Goal: Task Accomplishment & Management: Complete application form

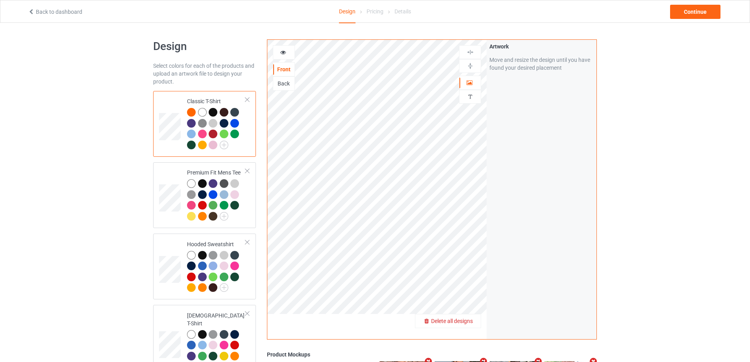
click at [468, 323] on span "Delete all designs" at bounding box center [452, 321] width 42 height 6
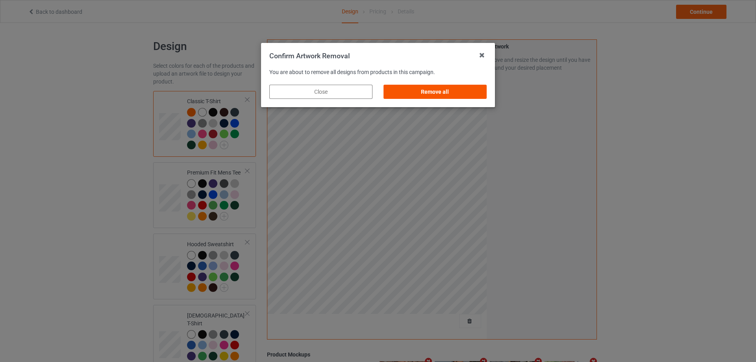
click at [468, 94] on div "Remove all" at bounding box center [434, 92] width 103 height 14
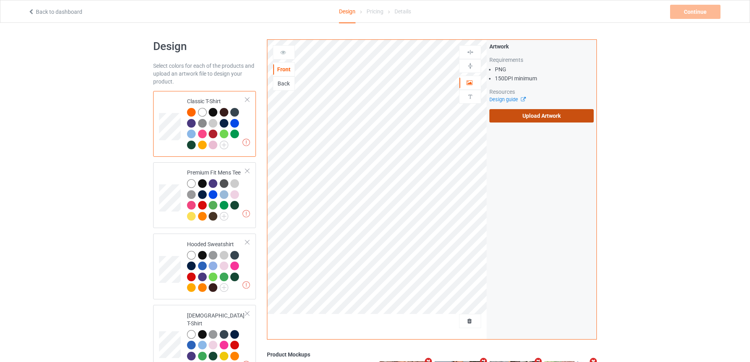
click at [536, 119] on label "Upload Artwork" at bounding box center [541, 115] width 104 height 13
click at [0, 0] on input "Upload Artwork" at bounding box center [0, 0] width 0 height 0
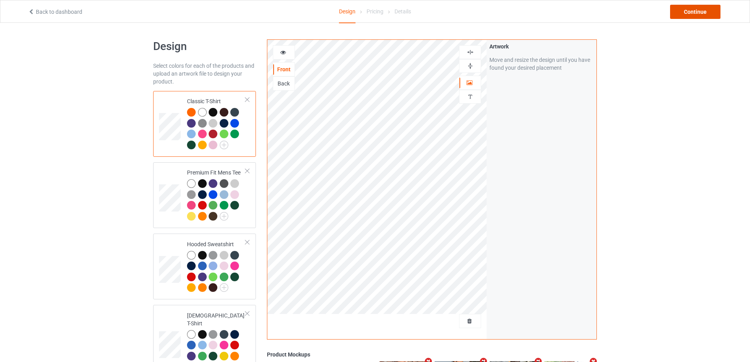
click at [688, 13] on div "Continue" at bounding box center [695, 12] width 50 height 14
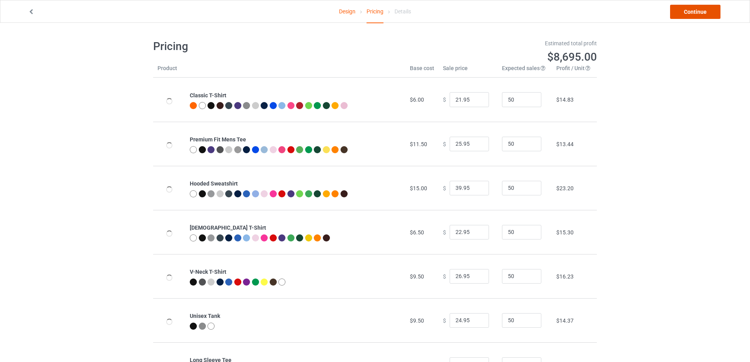
click at [688, 14] on link "Continue" at bounding box center [695, 12] width 50 height 14
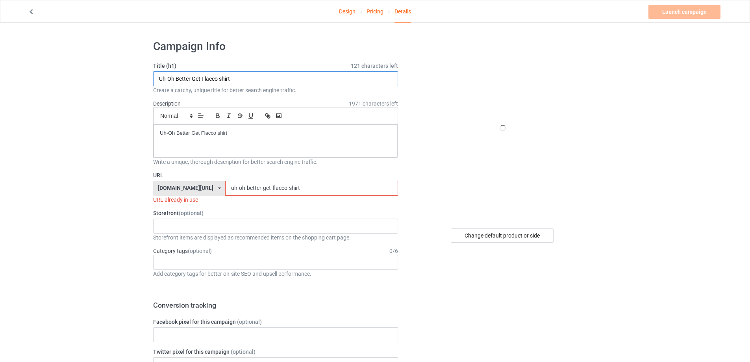
drag, startPoint x: 237, startPoint y: 78, endPoint x: 107, endPoint y: 101, distance: 132.3
paste input "[PERSON_NAME] Garage Beer"
type input "[PERSON_NAME] Garage Beer shirt"
drag, startPoint x: 241, startPoint y: 134, endPoint x: 118, endPoint y: 151, distance: 124.0
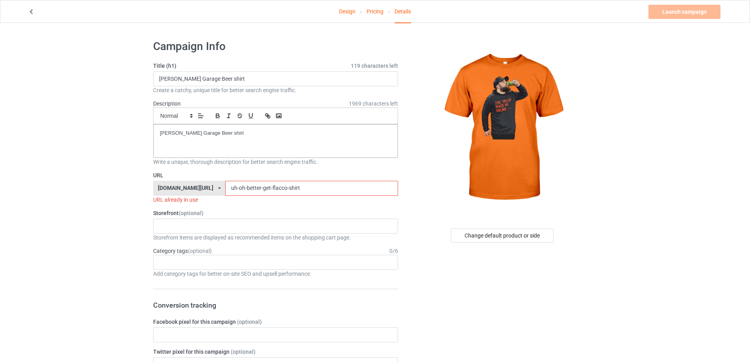
drag, startPoint x: 229, startPoint y: 189, endPoint x: 171, endPoint y: 194, distance: 58.8
click at [167, 194] on div "[DOMAIN_NAME][URL] [DOMAIN_NAME][URL] [DOMAIN_NAME][URL] 5cd2f964b197f721e1cad2…" at bounding box center [275, 188] width 245 height 15
paste input "[PERSON_NAME] Garage Beer"
click at [225, 186] on input "[PERSON_NAME] Garage Beer shirt" at bounding box center [311, 188] width 172 height 15
click at [279, 189] on input "[PERSON_NAME] Garage Beer shirt" at bounding box center [311, 188] width 172 height 15
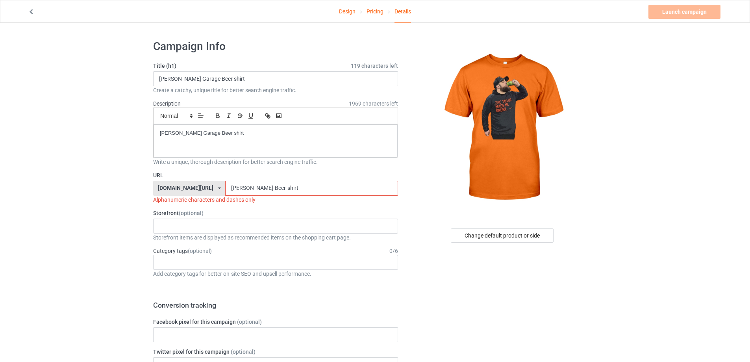
type input "[PERSON_NAME]-Garage-Beer-shirt"
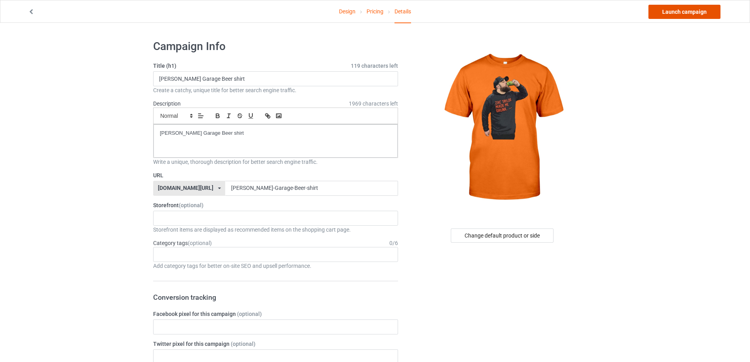
click at [684, 13] on link "Launch campaign" at bounding box center [684, 12] width 72 height 14
